Goal: Task Accomplishment & Management: Complete application form

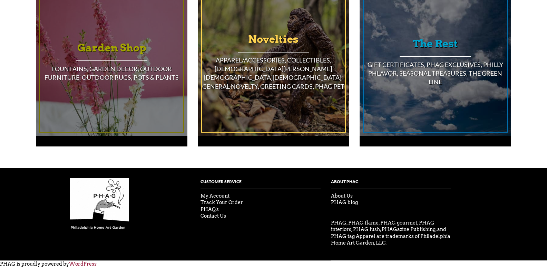
scroll to position [641, 0]
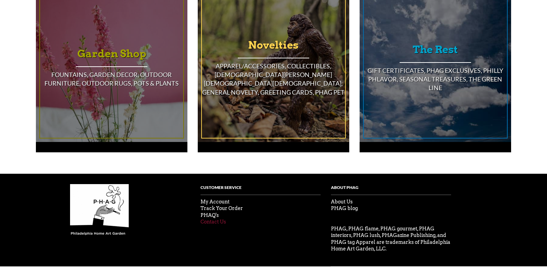
click at [211, 219] on link "Contact Us" at bounding box center [214, 222] width 26 height 6
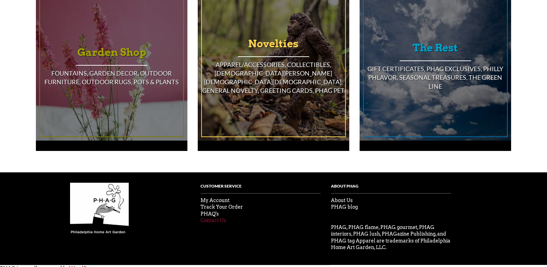
scroll to position [639, 0]
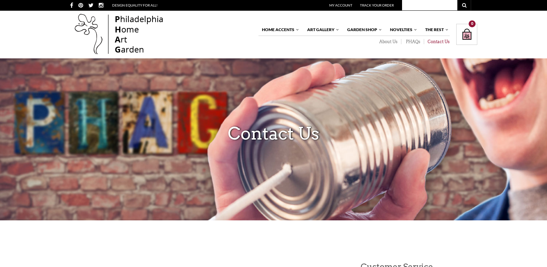
click at [440, 43] on link "Contact Us" at bounding box center [437, 42] width 26 height 6
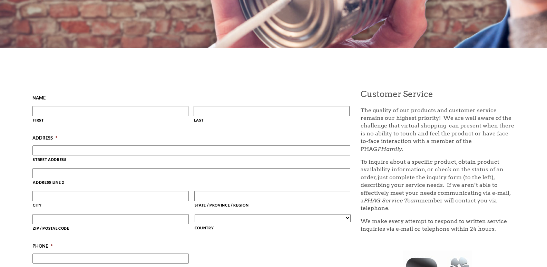
click at [107, 106] on input "First" at bounding box center [110, 111] width 156 height 10
type input "[PERSON_NAME]"
type input "[STREET_ADDRESS]"
type input "[GEOGRAPHIC_DATA]"
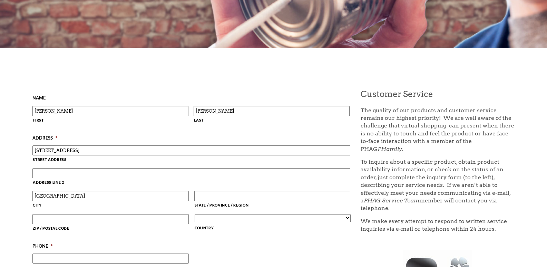
type input "CA"
type input "94111"
select select "[GEOGRAPHIC_DATA]"
type input "8149805065"
type input "[PERSON_NAME][EMAIL_ADDRESS][DOMAIN_NAME]"
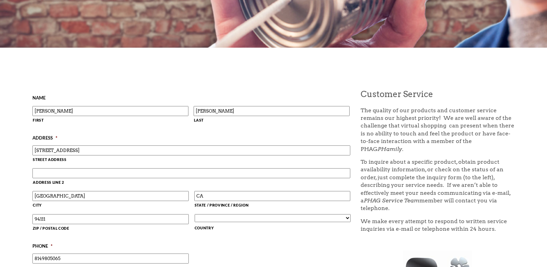
type input "[PERSON_NAME][EMAIL_ADDRESS][DOMAIN_NAME]"
type input "[PHONE_NUMBER]"
click at [48, 180] on label "Address Line 2" at bounding box center [192, 182] width 318 height 9
click at [48, 178] on input "Address Line 2" at bounding box center [191, 173] width 318 height 10
click at [61, 171] on input "Address Line 2" at bounding box center [191, 173] width 318 height 10
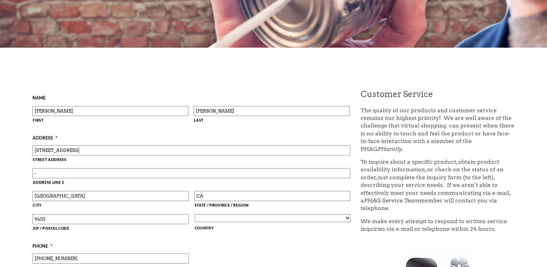
scroll to position [345, 0]
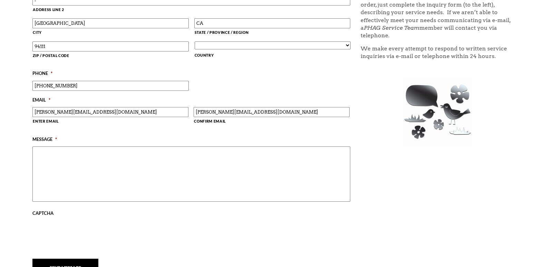
type input "-"
click at [77, 173] on textarea "Message *" at bounding box center [191, 173] width 318 height 55
paste textarea "Wikipedia is considered to be the World’s most significant tool for reference m…"
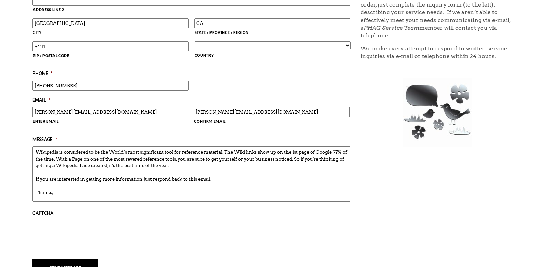
scroll to position [35, 0]
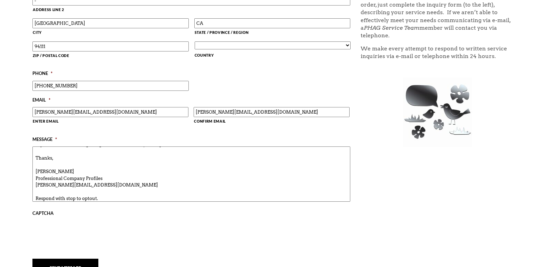
type textarea "Wikipedia is considered to be the World’s most significant tool for reference m…"
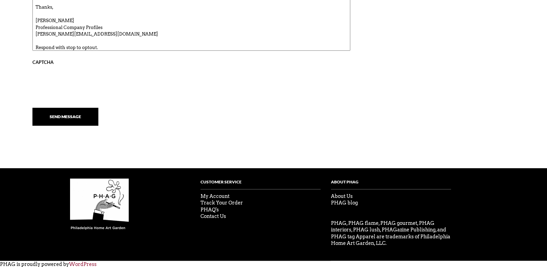
scroll to position [497, 0]
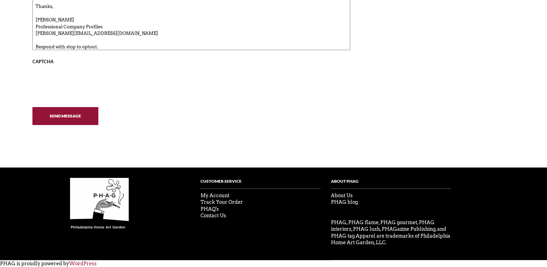
click at [63, 112] on input "Send Message" at bounding box center [65, 116] width 66 height 18
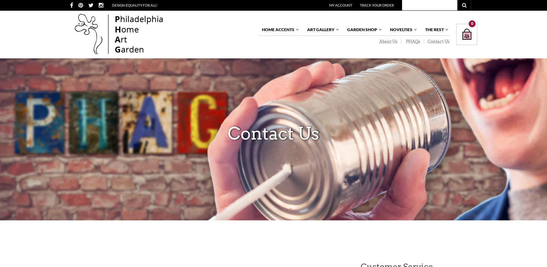
scroll to position [173, 0]
